Goal: Use online tool/utility: Utilize a website feature to perform a specific function

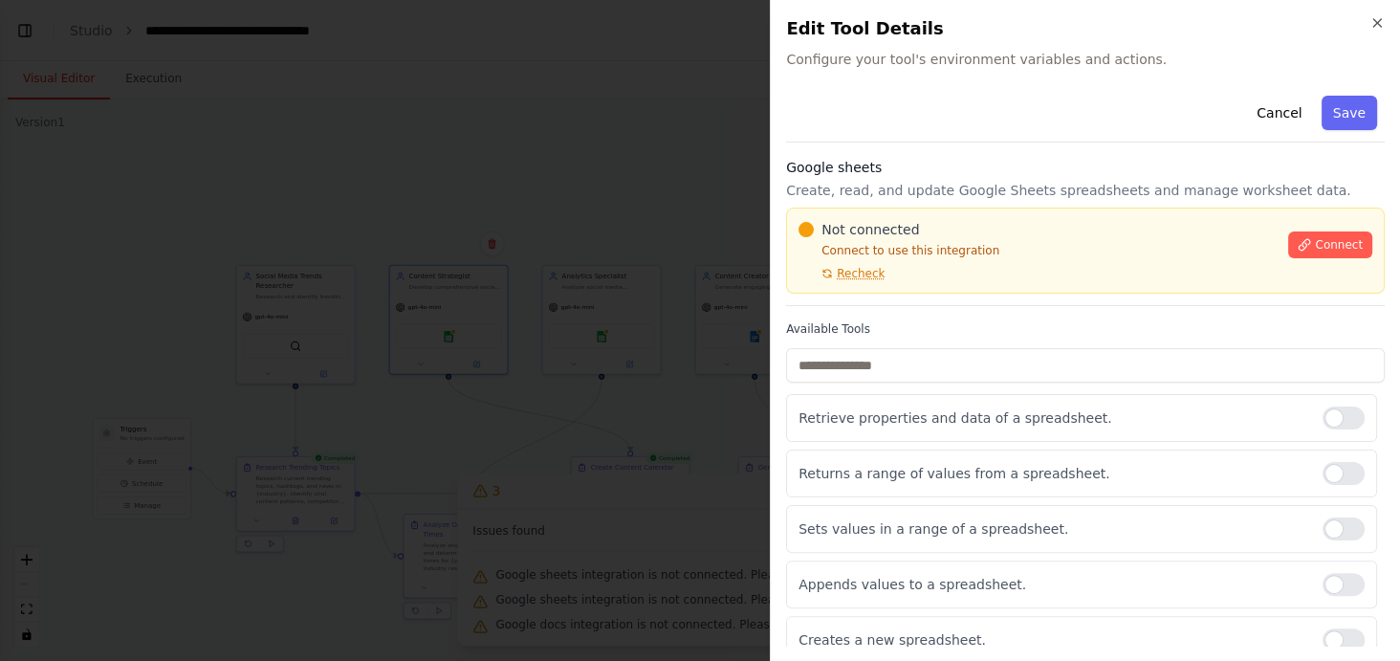
scroll to position [2632, 0]
click at [1332, 241] on span "Connect" at bounding box center [1339, 244] width 48 height 15
click at [1315, 243] on span "Connect" at bounding box center [1339, 244] width 48 height 15
click at [1371, 22] on icon "button" at bounding box center [1377, 22] width 15 height 15
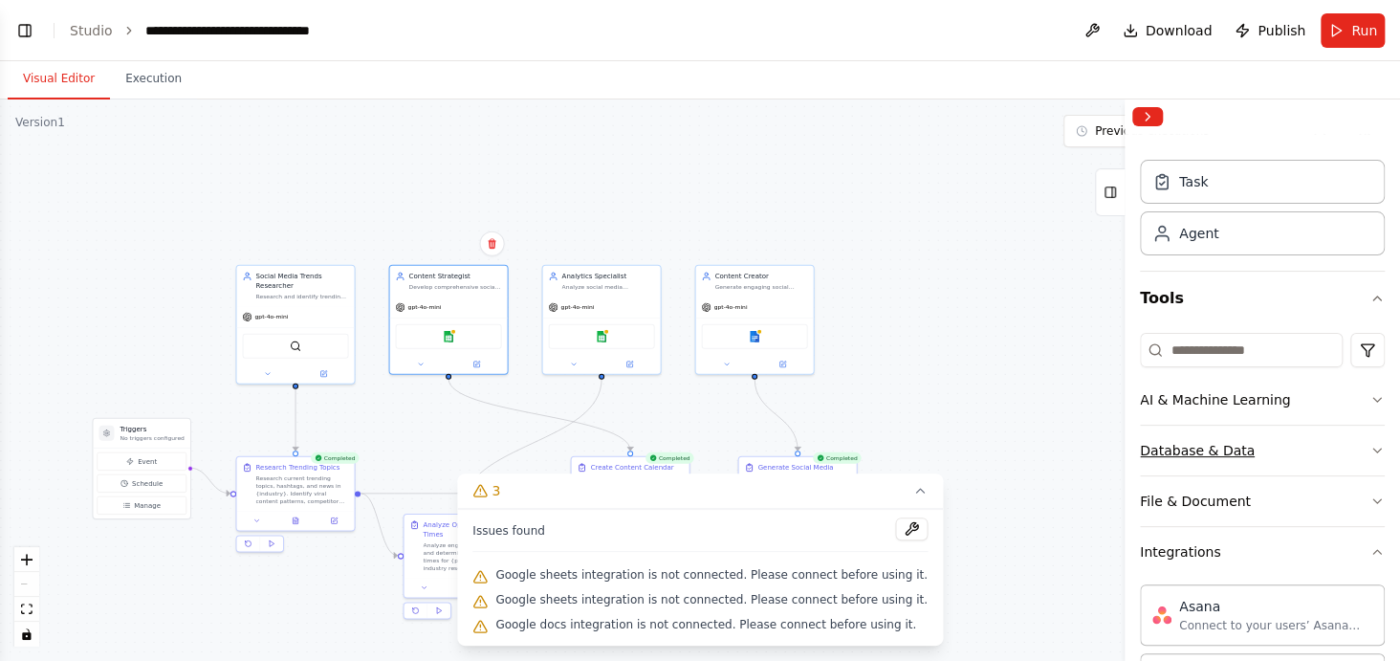
scroll to position [0, 0]
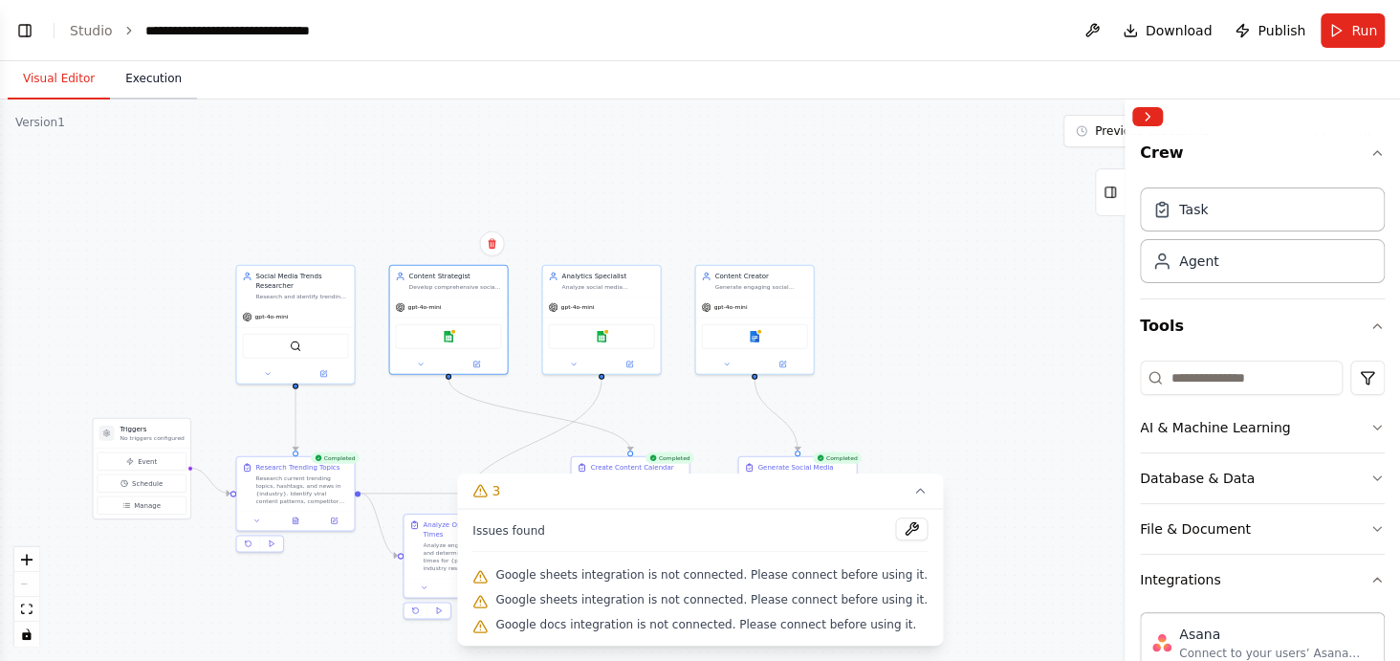
click at [131, 78] on button "Execution" at bounding box center [153, 79] width 87 height 40
